Goal: Information Seeking & Learning: Learn about a topic

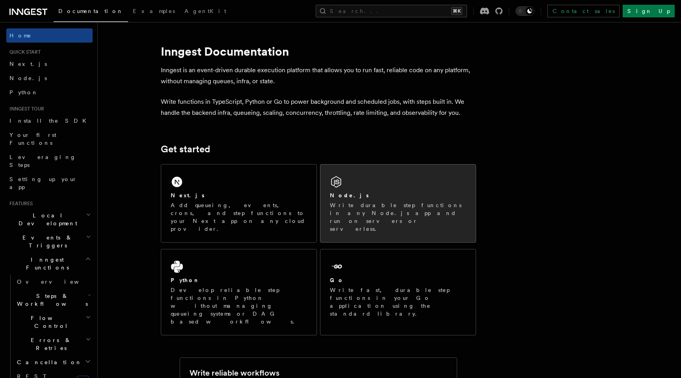
click at [362, 199] on div "Node.js" at bounding box center [398, 195] width 136 height 8
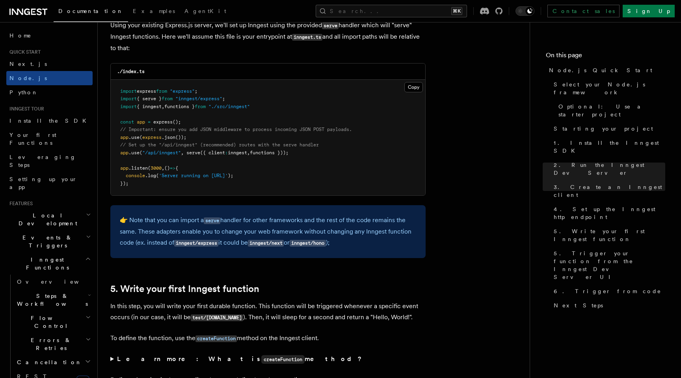
scroll to position [1224, 0]
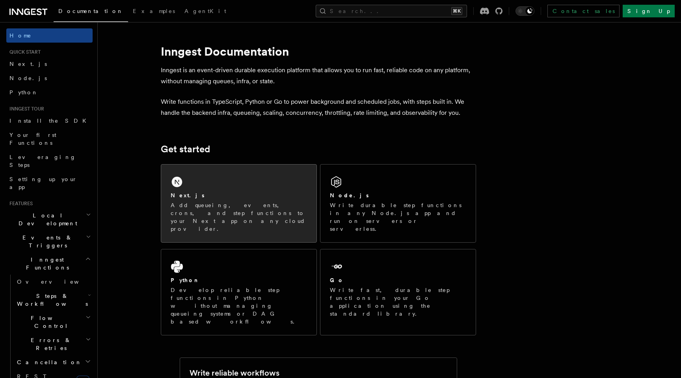
click at [220, 192] on div "Next.js" at bounding box center [239, 195] width 136 height 8
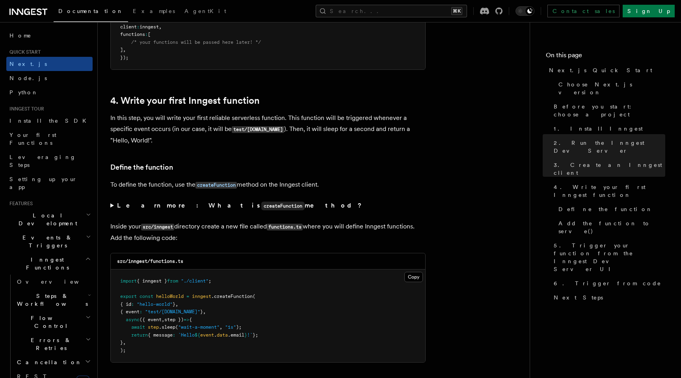
scroll to position [1256, 0]
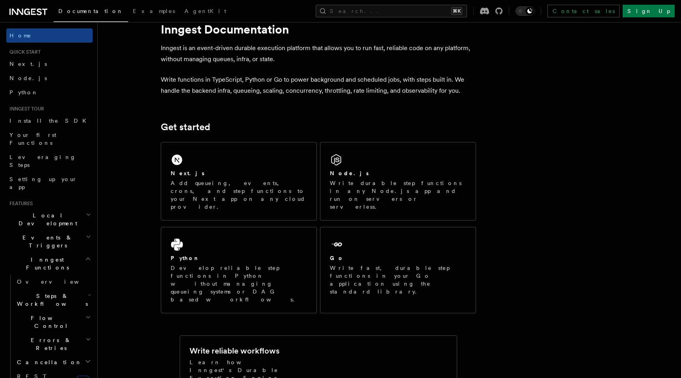
scroll to position [24, 0]
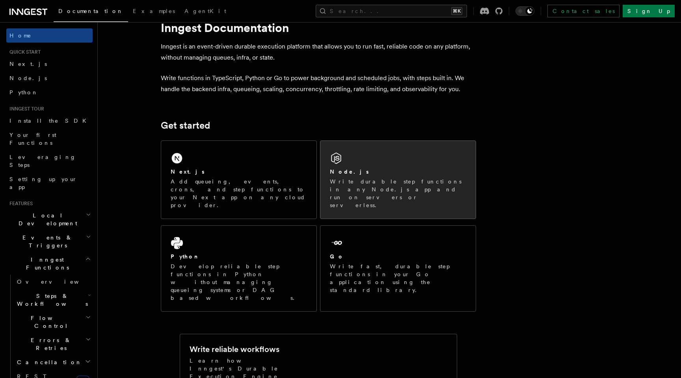
click at [344, 161] on div "Node.js Write durable step functions in any Node.js app and run on servers or s…" at bounding box center [398, 180] width 155 height 78
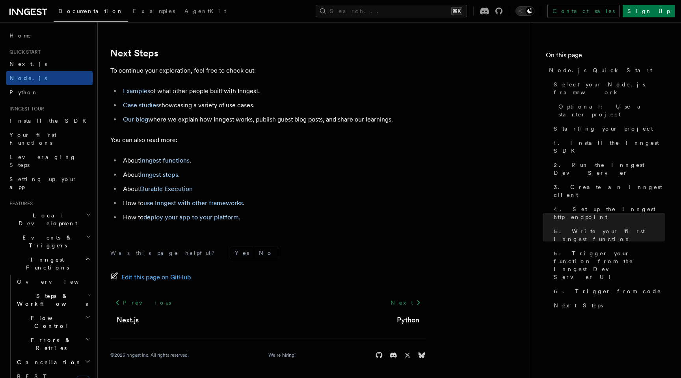
scroll to position [4940, 0]
click at [58, 311] on h2 "Flow Control" at bounding box center [53, 322] width 79 height 22
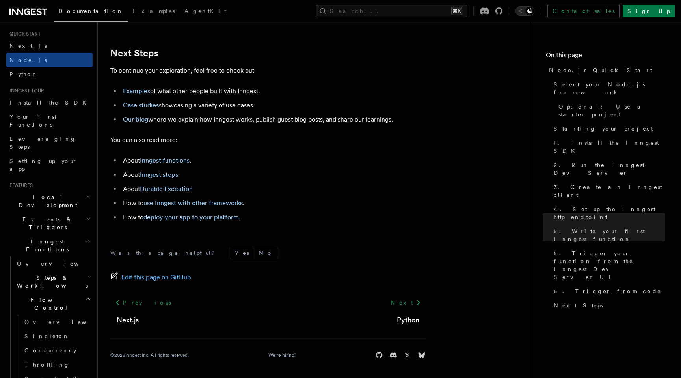
scroll to position [21, 0]
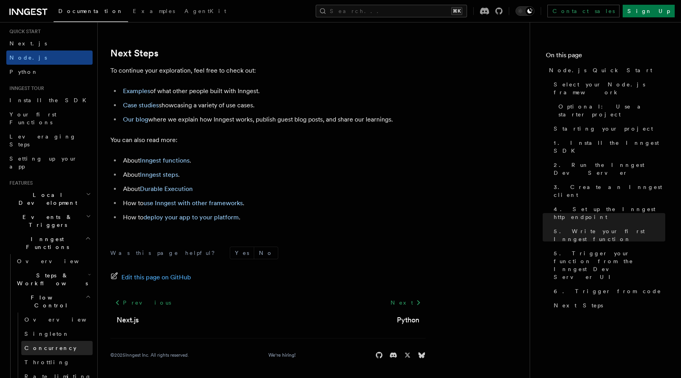
click at [45, 345] on span "Concurrency" at bounding box center [50, 348] width 52 height 6
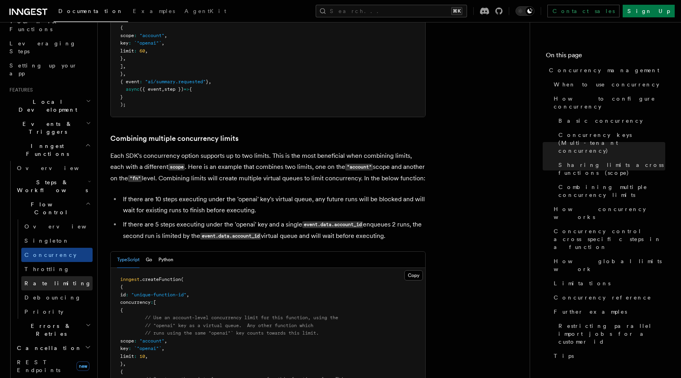
scroll to position [116, 0]
click at [53, 338] on h2 "Cancellation" at bounding box center [53, 345] width 79 height 14
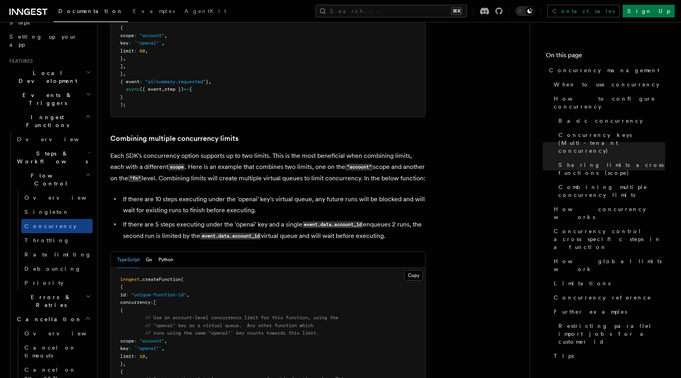
scroll to position [143, 0]
click at [61, 366] on span "Cancel on events" at bounding box center [50, 373] width 52 height 14
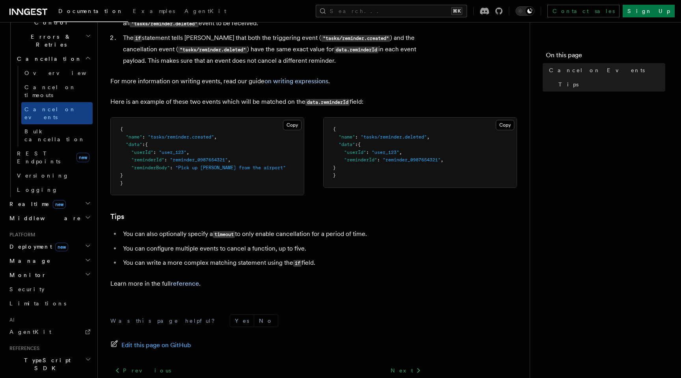
scroll to position [290, 0]
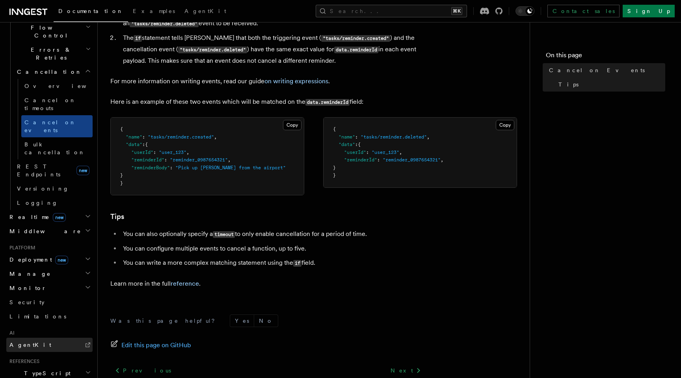
click at [66, 338] on link "AgentKit" at bounding box center [49, 345] width 86 height 14
